Goal: Task Accomplishment & Management: Manage account settings

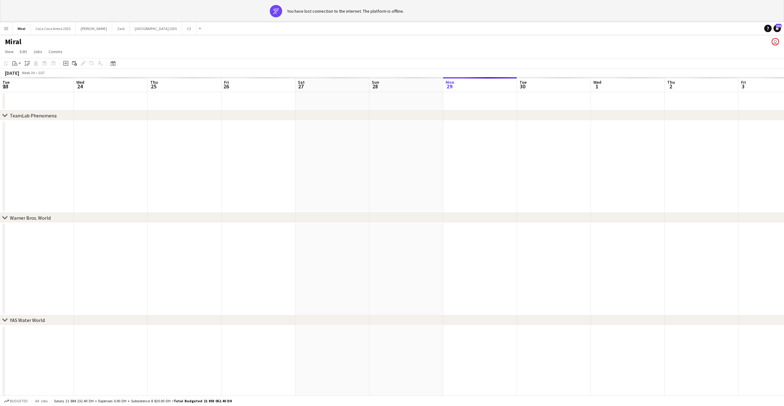
scroll to position [0, 219]
click at [60, 28] on button "[GEOGRAPHIC_DATA] 2025 Close" at bounding box center [53, 29] width 45 height 12
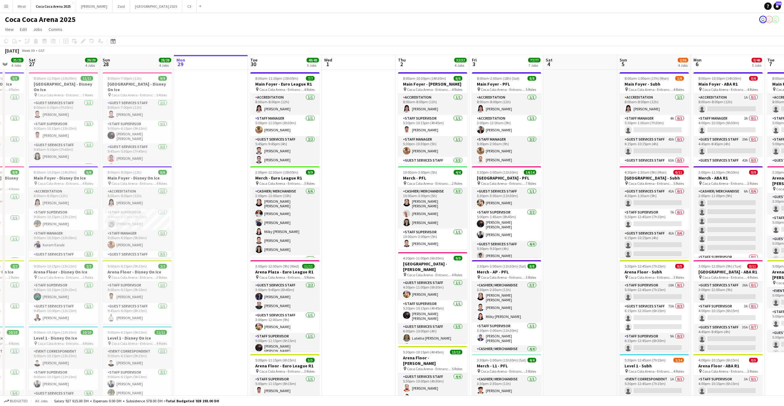
scroll to position [0, 175]
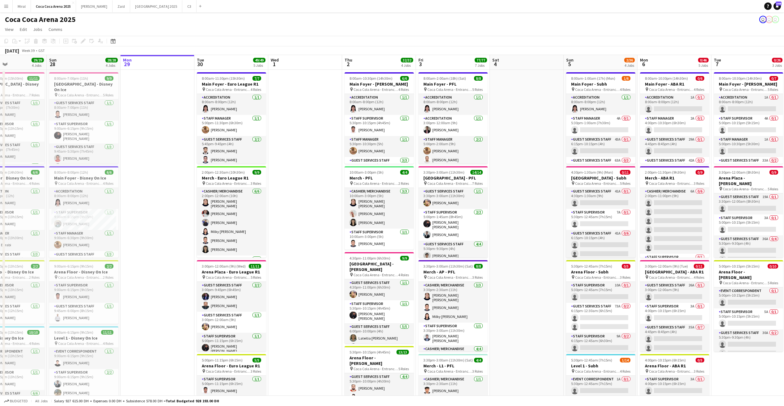
drag, startPoint x: 501, startPoint y: 220, endPoint x: 622, endPoint y: 224, distance: 120.6
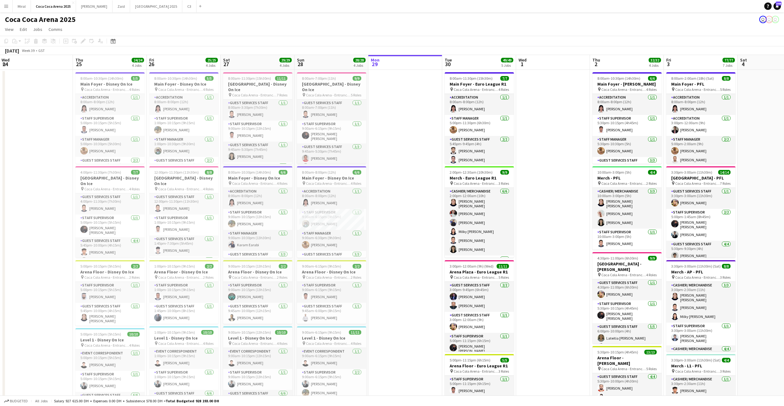
scroll to position [0, 180]
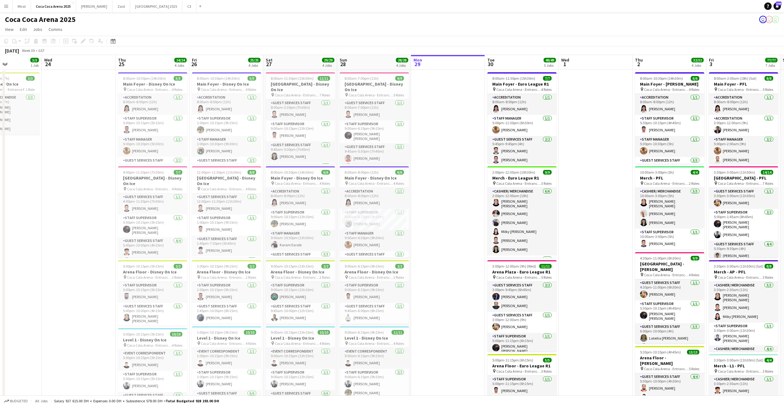
drag, startPoint x: 227, startPoint y: 197, endPoint x: 444, endPoint y: 202, distance: 216.7
click at [314, 147] on app-card-role "Guest Services Staff [DATE] 9:45am-10:15pm (12h30m) [PERSON_NAME] [PERSON_NAME]…" at bounding box center [300, 151] width 69 height 32
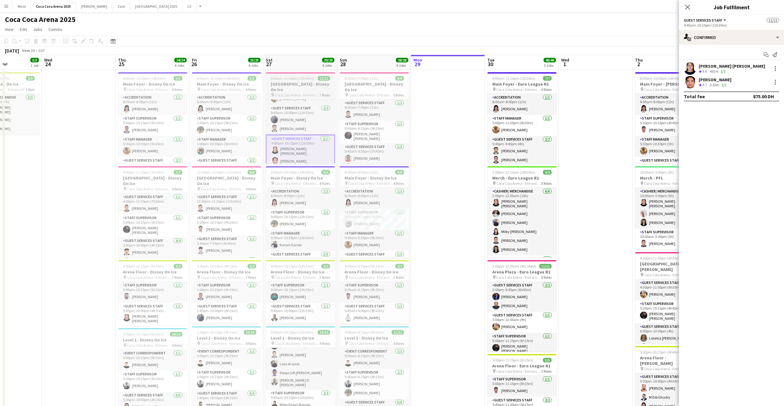
click at [303, 93] on span "Coca Cola Arena - Entrance F" at bounding box center [297, 95] width 45 height 5
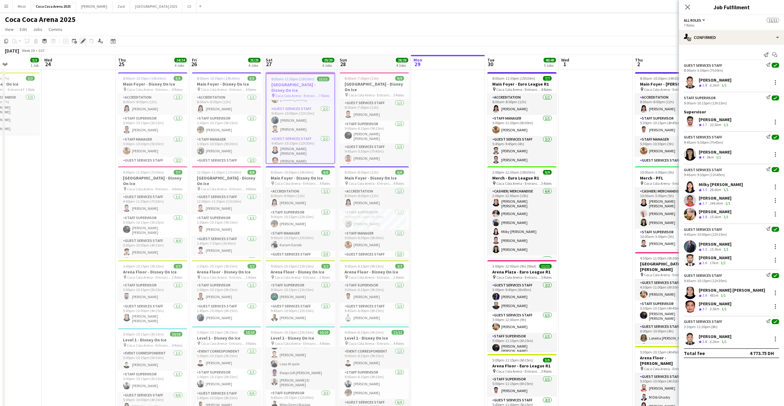
click at [85, 41] on icon "Edit" at bounding box center [83, 41] width 5 height 5
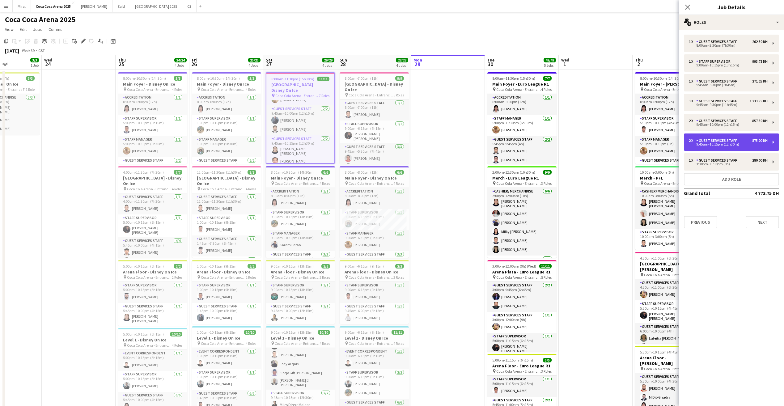
click at [741, 144] on div "9:45am-10:15pm (12h30m)" at bounding box center [728, 144] width 79 height 3
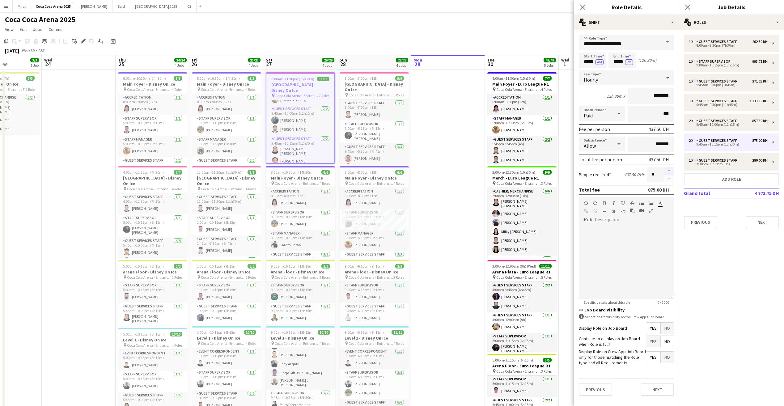
click at [667, 168] on button "button" at bounding box center [669, 171] width 10 height 8
type input "*"
click at [316, 113] on app-card-role "Guest Services Staff [DATE] 9:45am-10:00pm (12h15m) [GEOGRAPHIC_DATA][PERSON_NA…" at bounding box center [300, 120] width 68 height 30
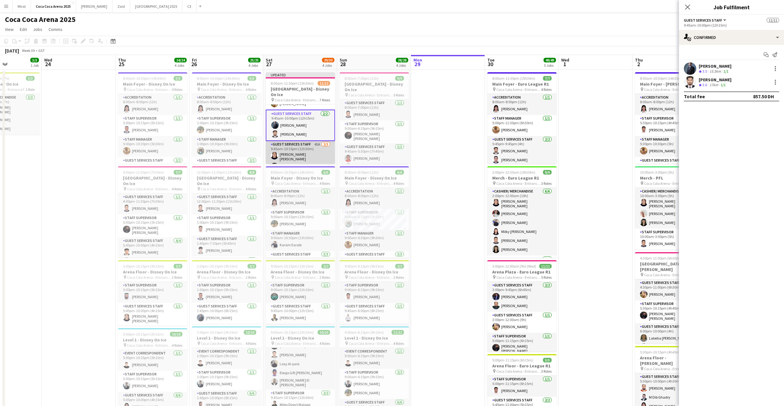
click at [315, 152] on app-card-role "Guest Services Staff 41A [DATE] 9:45am-10:15pm (12h30m) [PERSON_NAME] [PERSON_N…" at bounding box center [300, 161] width 69 height 41
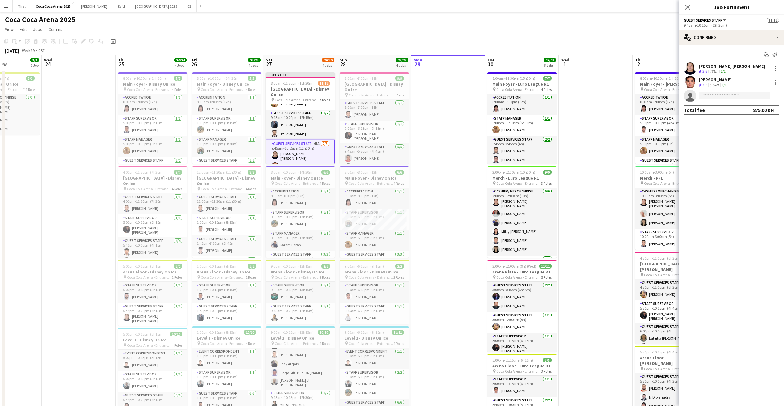
click at [718, 97] on input at bounding box center [735, 95] width 72 height 7
type input "******"
click at [717, 105] on span "[PERSON_NAME]" at bounding box center [722, 104] width 36 height 5
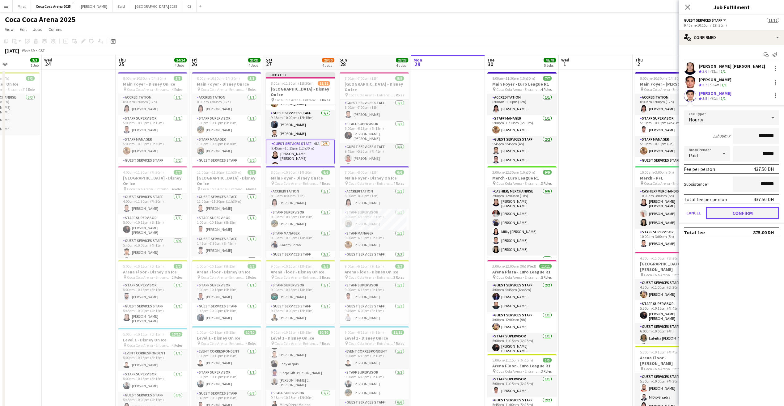
click at [750, 213] on button "Confirm" at bounding box center [742, 213] width 73 height 12
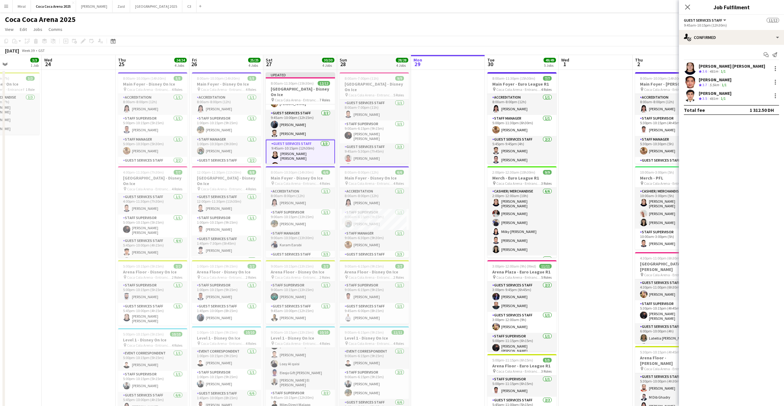
click at [432, 139] on app-date-cell at bounding box center [448, 405] width 74 height 670
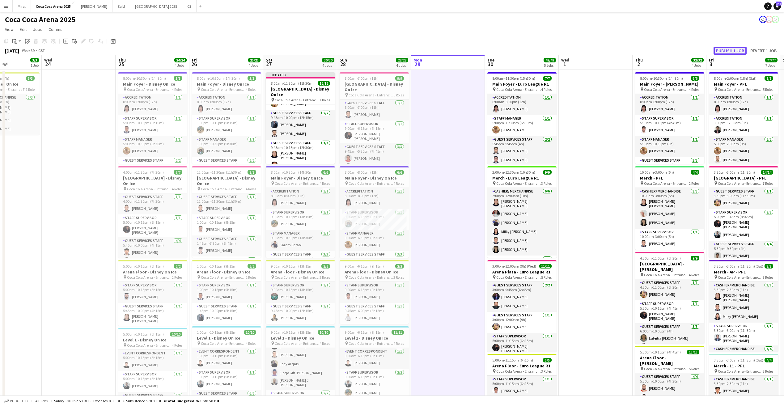
click at [725, 51] on button "Publish 1 job" at bounding box center [730, 51] width 33 height 8
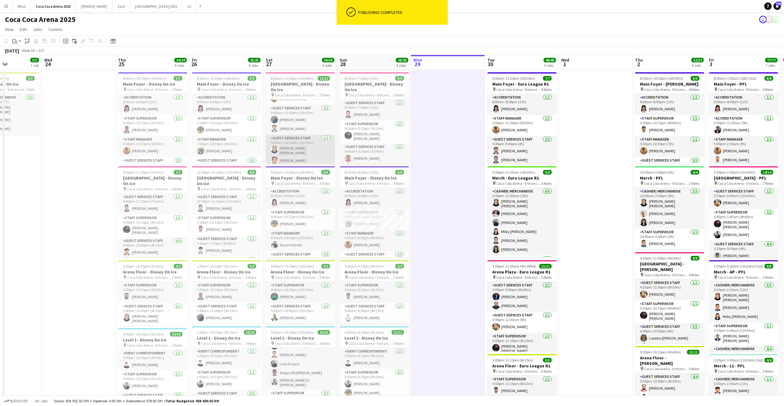
click at [314, 151] on app-card-role "Guest Services Staff [DATE] 9:45am-10:15pm (12h30m) [PERSON_NAME] [PERSON_NAME]…" at bounding box center [300, 155] width 69 height 41
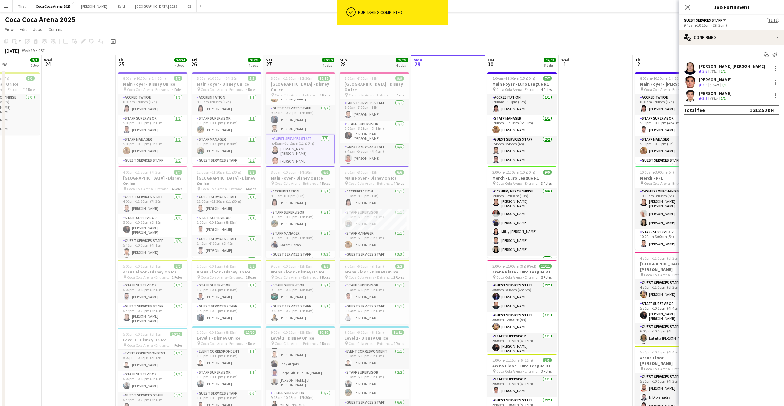
click at [713, 96] on div "481m" at bounding box center [714, 98] width 11 height 5
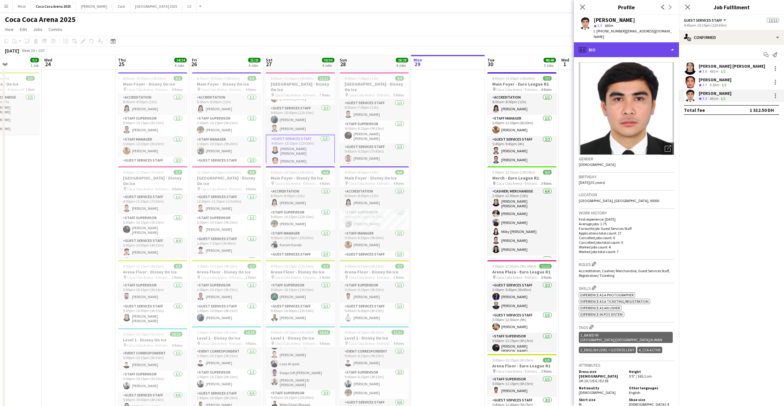
click at [632, 49] on div "profile Bio" at bounding box center [626, 49] width 105 height 15
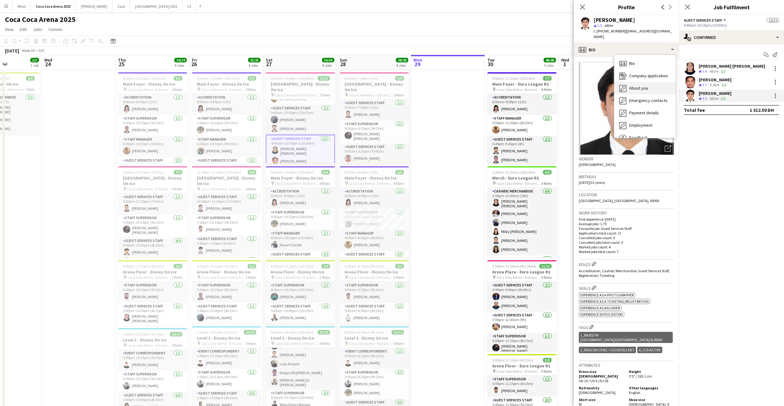
click at [646, 85] on span "About you" at bounding box center [638, 88] width 19 height 6
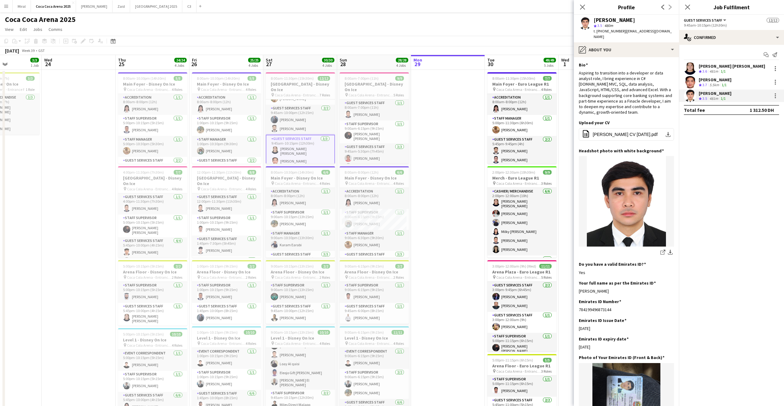
drag, startPoint x: 641, startPoint y: 285, endPoint x: 579, endPoint y: 287, distance: 62.8
click at [579, 287] on app-section-data-types "Bio Edit this field Aspiring to transition into a developer or data analyst rol…" at bounding box center [626, 231] width 105 height 349
copy div "[PERSON_NAME]"
click at [581, 7] on icon "Close pop-in" at bounding box center [583, 7] width 6 height 6
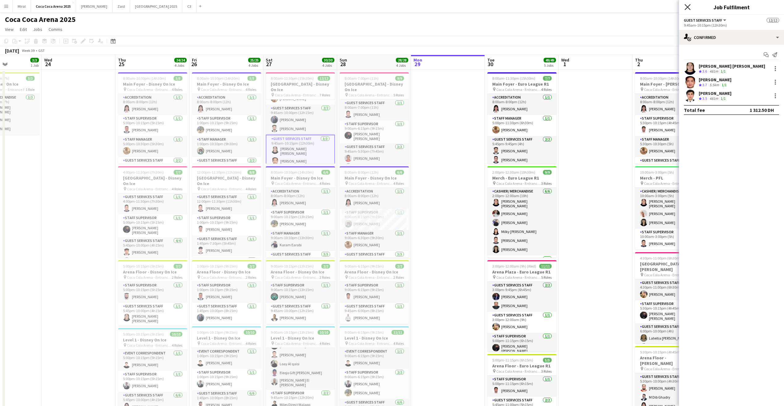
click at [688, 6] on icon at bounding box center [688, 7] width 6 height 6
